Goal: Check status: Check status

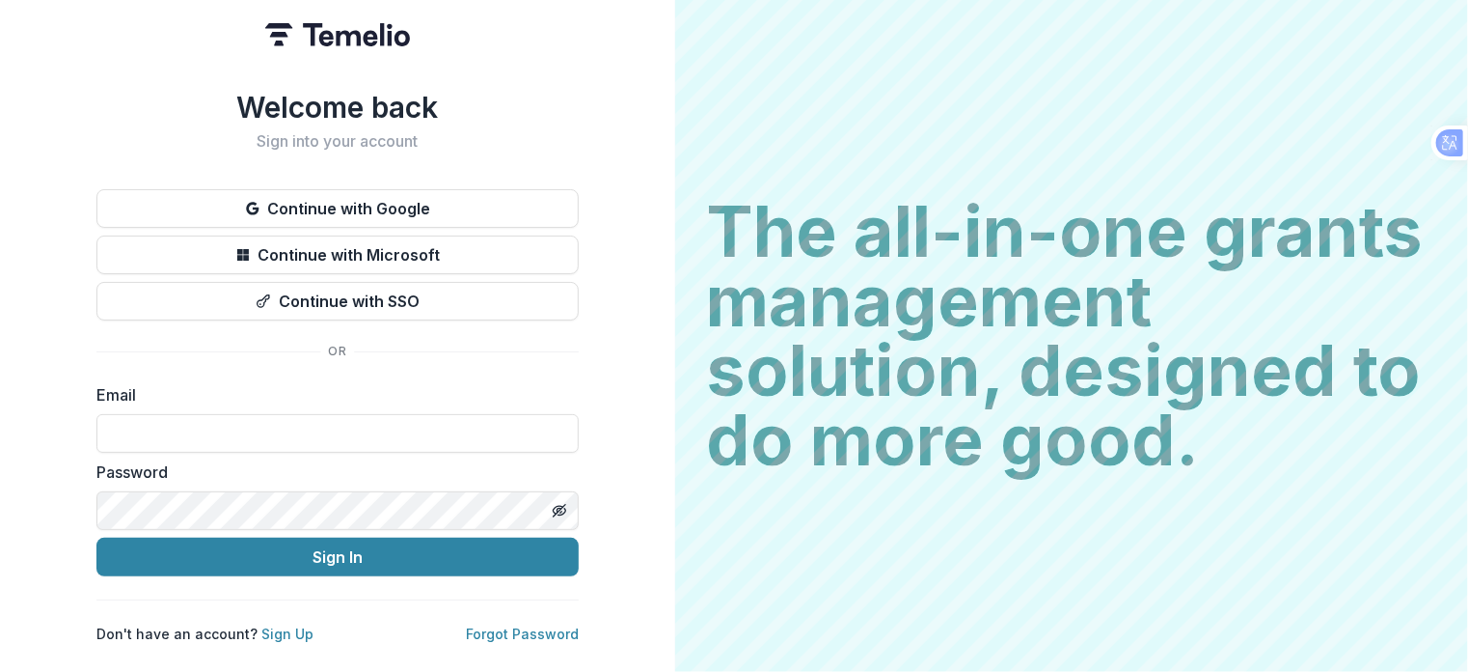
type input "**********"
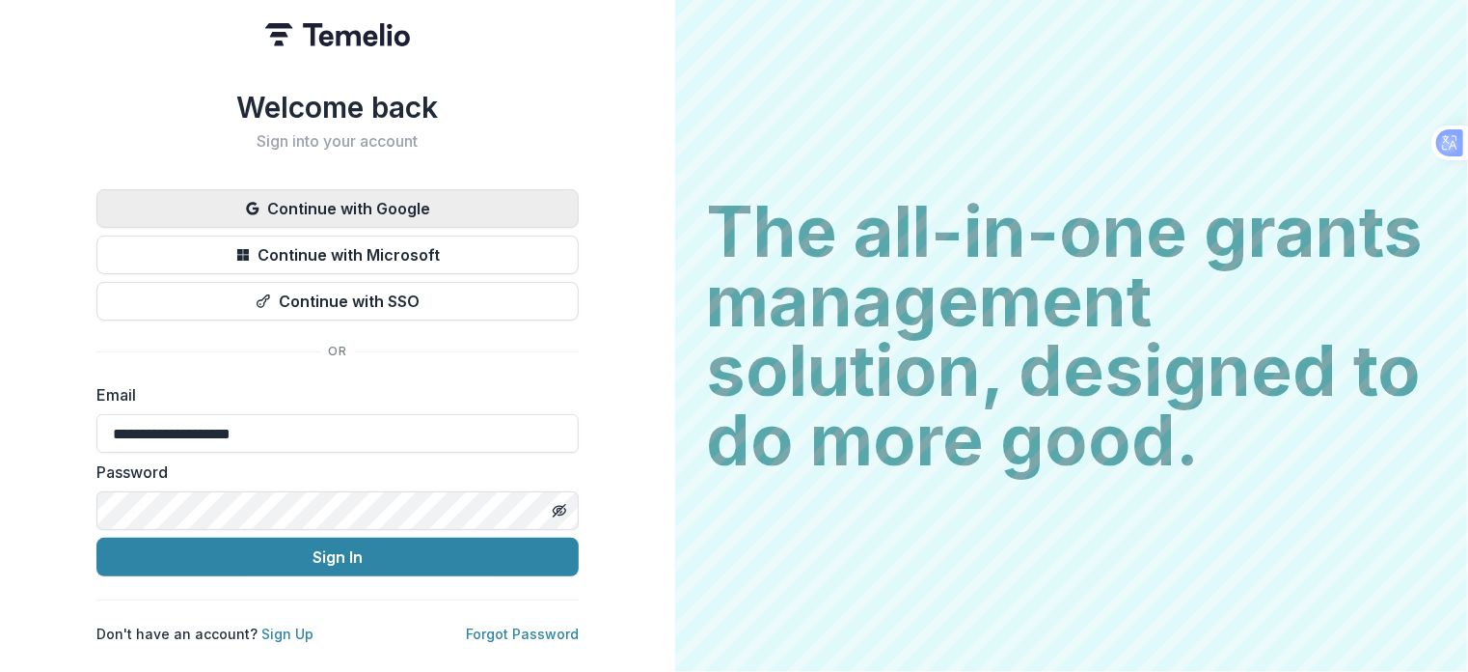
click at [363, 202] on button "Continue with Google" at bounding box center [337, 208] width 482 height 39
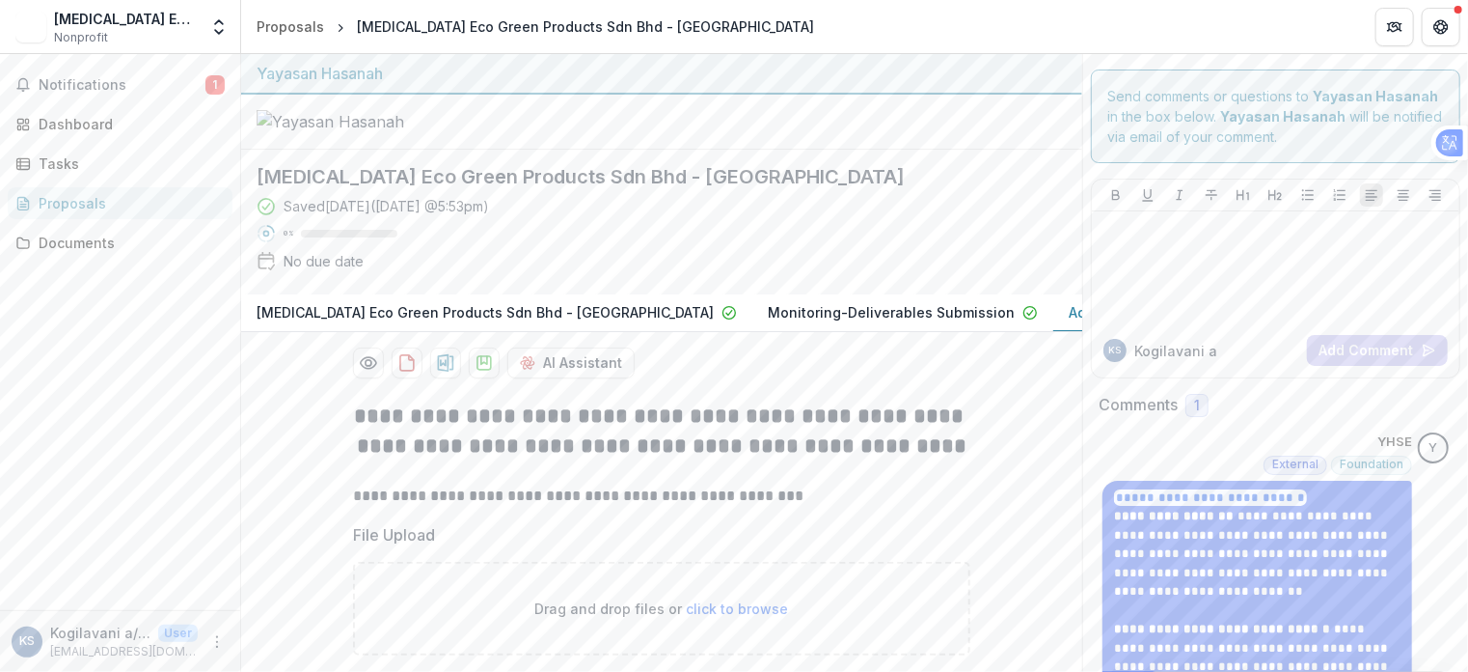
scroll to position [386, 0]
